Goal: Book appointment/travel/reservation

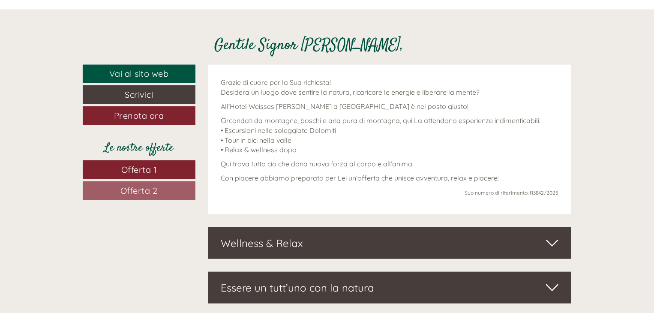
scroll to position [257, 0]
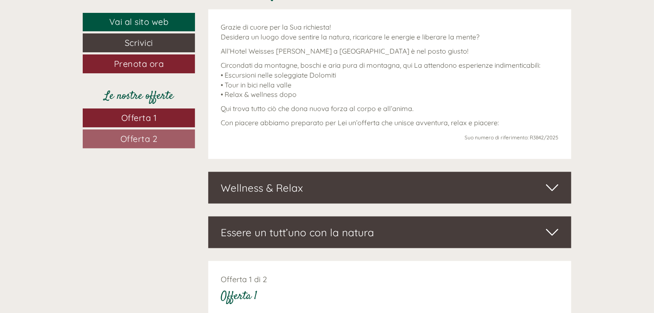
scroll to position [385, 0]
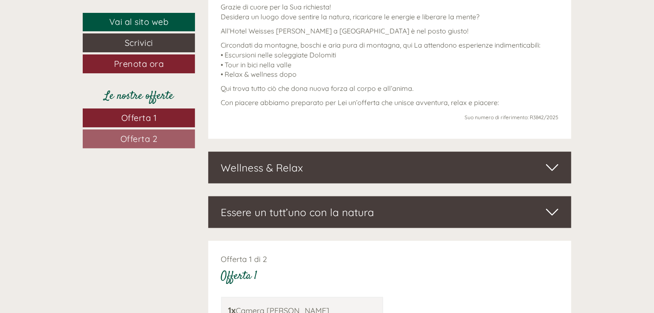
click at [553, 168] on icon at bounding box center [552, 167] width 12 height 15
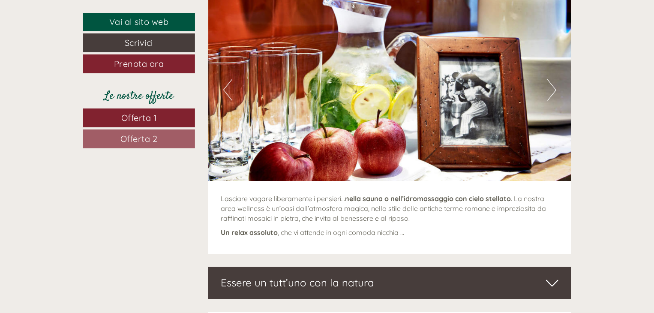
scroll to position [557, 0]
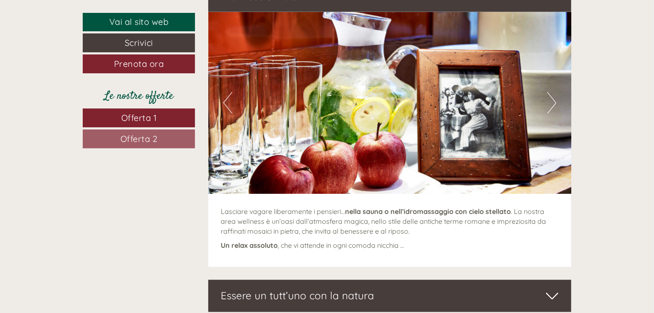
click at [550, 102] on button "Next" at bounding box center [551, 102] width 9 height 21
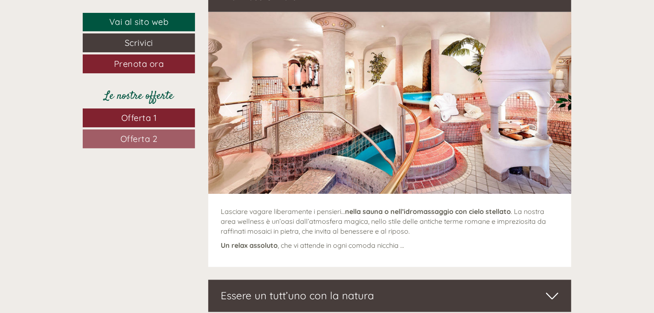
click at [550, 102] on button "Next" at bounding box center [551, 102] width 9 height 21
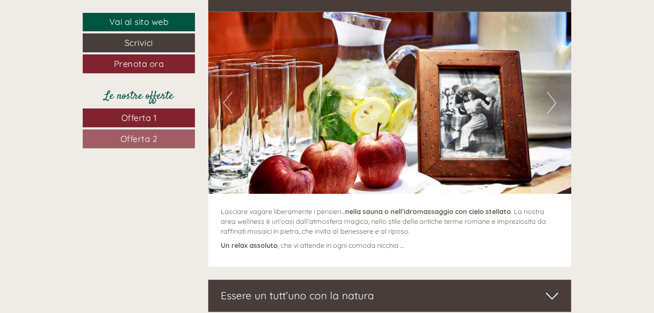
click at [550, 102] on button "Next" at bounding box center [551, 102] width 9 height 21
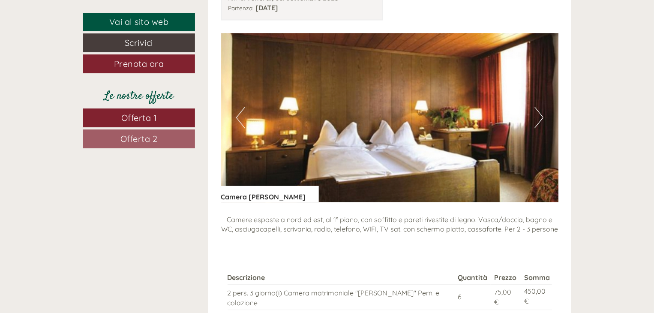
scroll to position [985, 0]
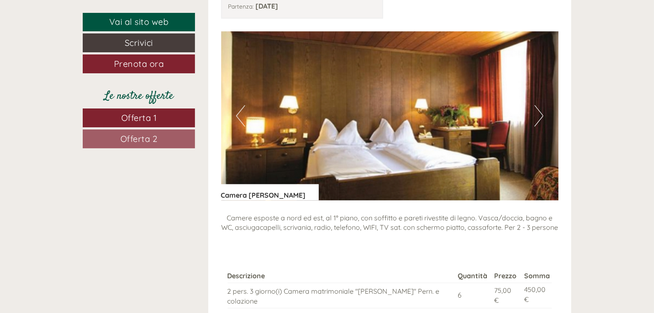
click at [541, 118] on button "Next" at bounding box center [538, 115] width 9 height 21
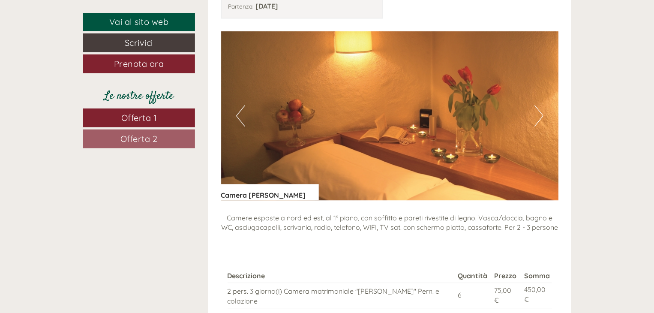
click at [541, 118] on button "Next" at bounding box center [538, 115] width 9 height 21
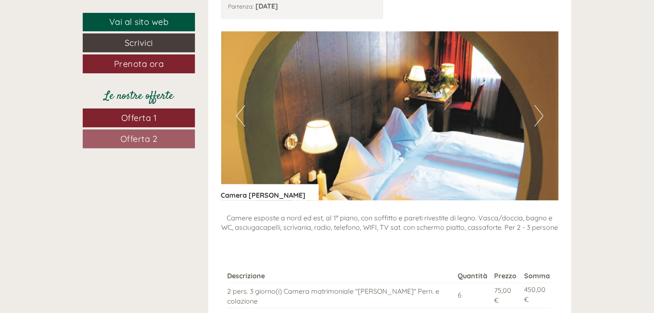
click at [541, 118] on button "Next" at bounding box center [538, 115] width 9 height 21
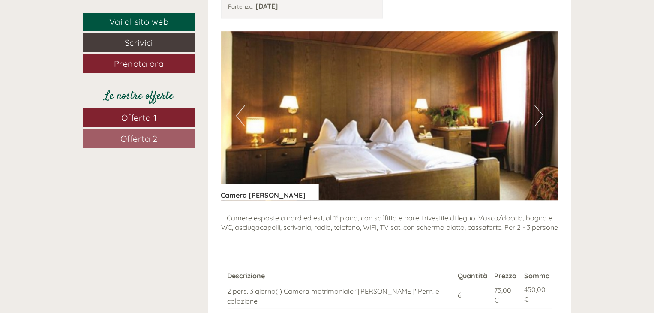
click at [541, 118] on button "Next" at bounding box center [538, 115] width 9 height 21
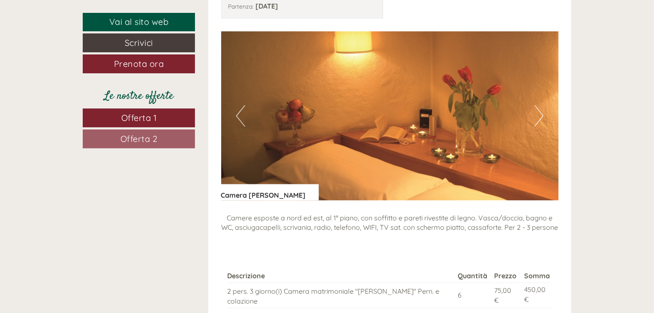
click at [541, 118] on button "Next" at bounding box center [538, 115] width 9 height 21
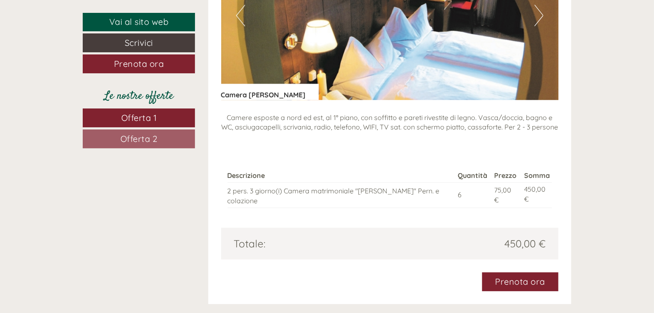
scroll to position [1071, 0]
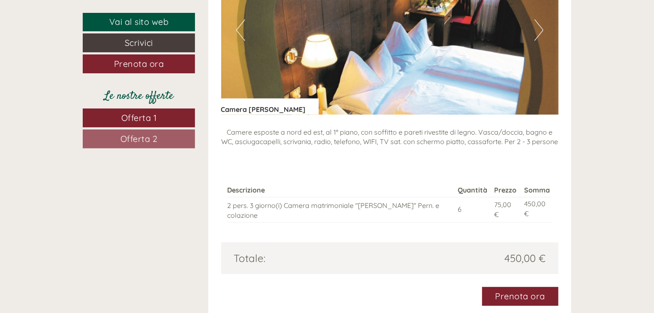
click at [137, 118] on span "Offerta 1" at bounding box center [139, 117] width 36 height 11
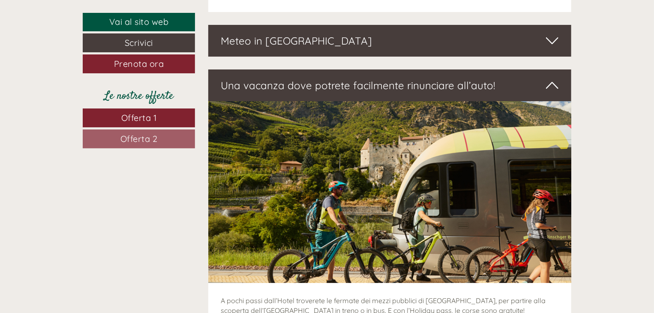
scroll to position [1481, 0]
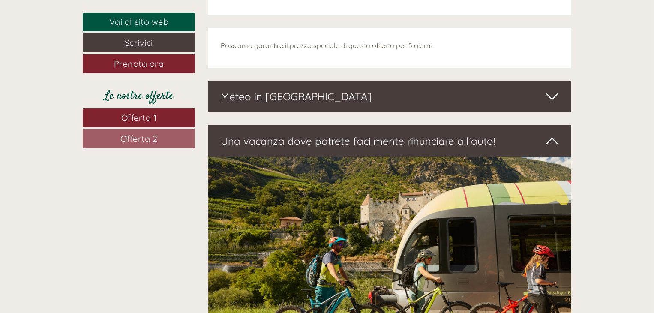
click at [139, 139] on span "Offerta 2" at bounding box center [138, 138] width 37 height 11
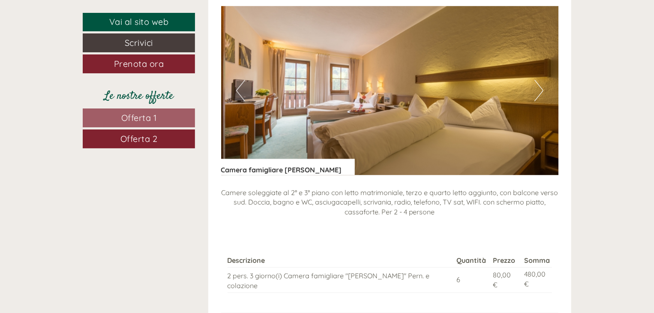
scroll to position [1010, 0]
click at [538, 91] on button "Next" at bounding box center [538, 90] width 9 height 21
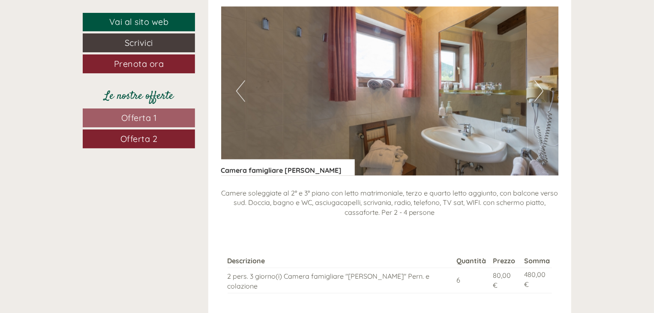
click at [538, 91] on button "Next" at bounding box center [538, 90] width 9 height 21
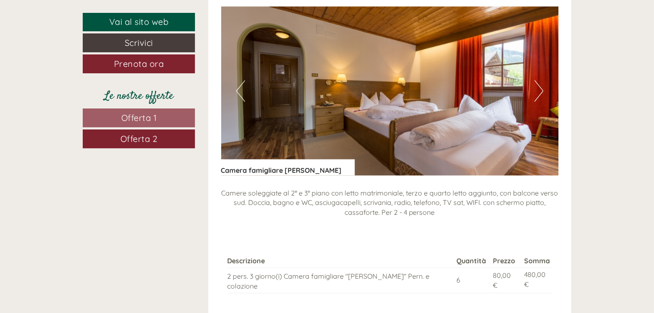
click at [541, 87] on button "Next" at bounding box center [538, 90] width 9 height 21
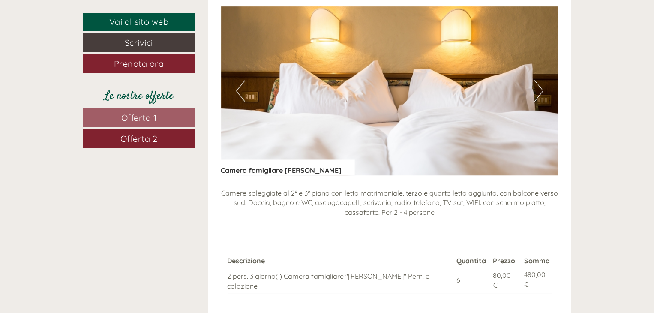
click at [541, 87] on button "Next" at bounding box center [538, 90] width 9 height 21
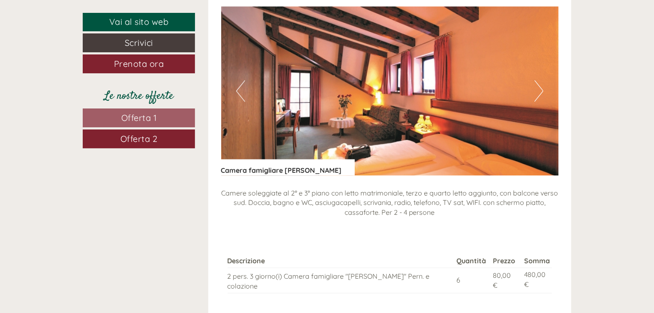
click at [539, 93] on button "Next" at bounding box center [538, 90] width 9 height 21
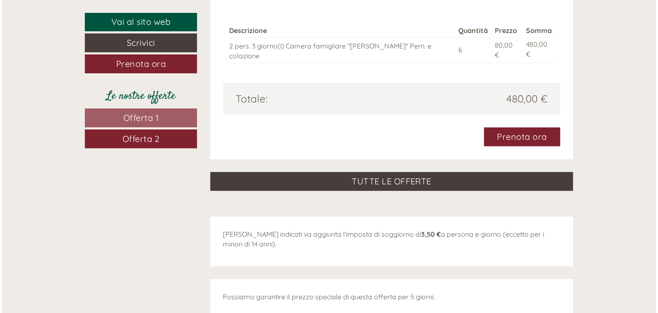
scroll to position [1224, 0]
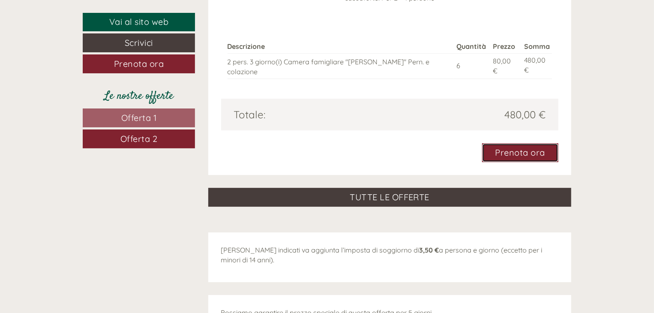
click at [497, 144] on link "Prenota ora" at bounding box center [520, 152] width 77 height 19
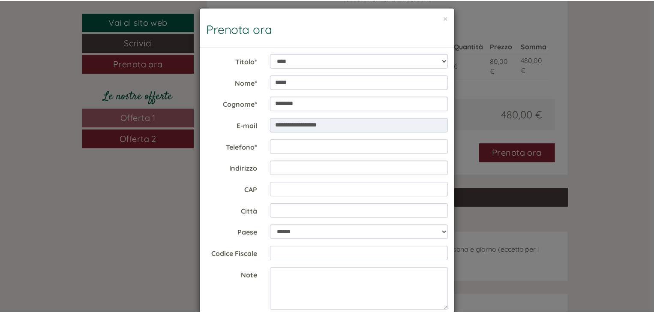
scroll to position [0, 0]
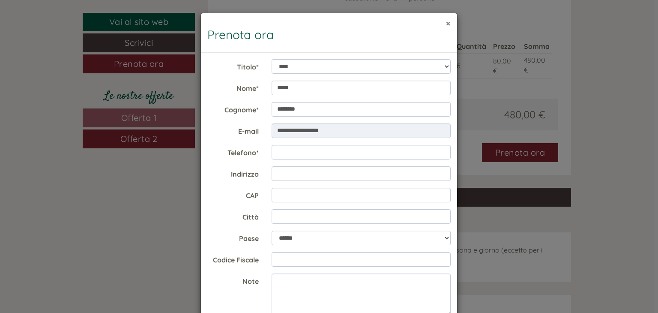
click at [446, 24] on button "×" at bounding box center [448, 23] width 5 height 9
